Goal: Information Seeking & Learning: Learn about a topic

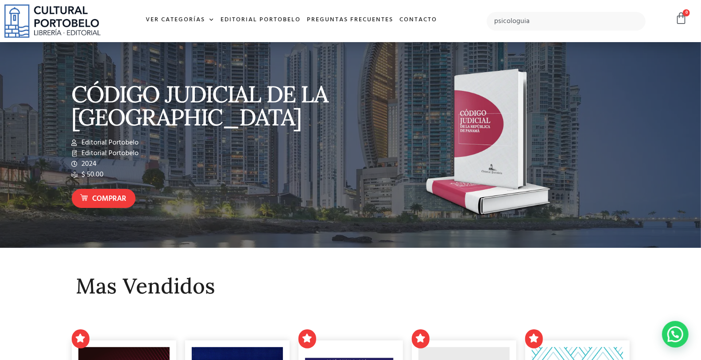
type input "psicologuia"
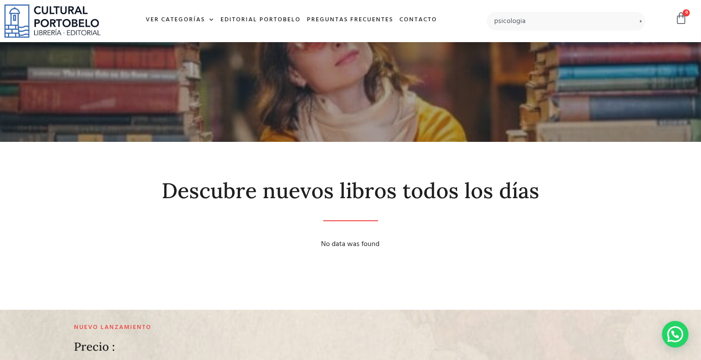
type input "psicologia"
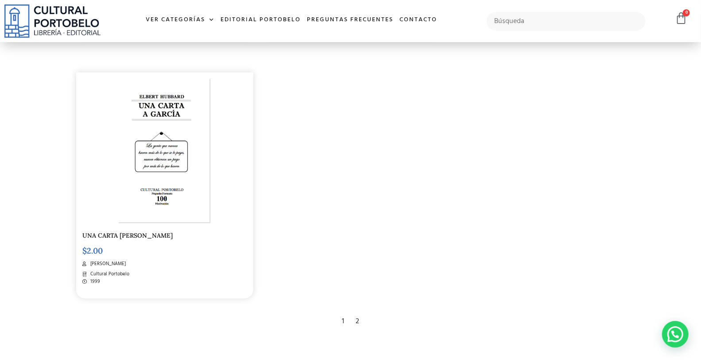
scroll to position [1574, 0]
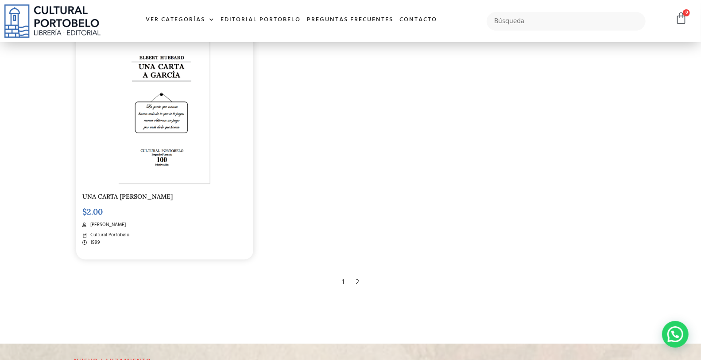
click at [360, 281] on div "2" at bounding box center [357, 281] width 12 height 19
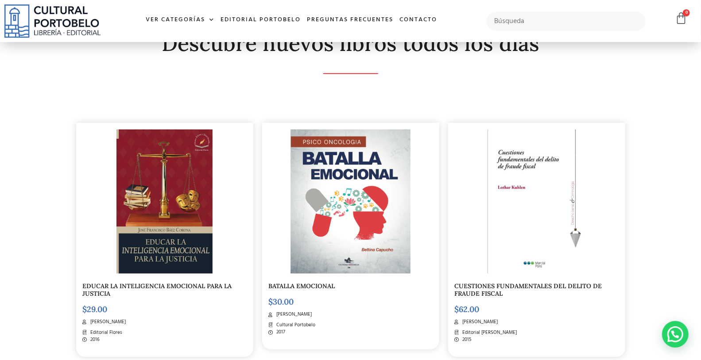
scroll to position [131, 0]
